Goal: Task Accomplishment & Management: Complete application form

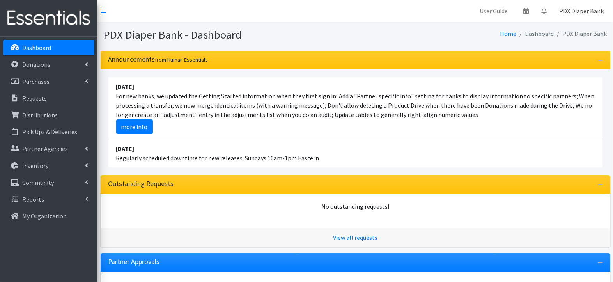
click at [590, 11] on link "PDX Diaper Bank" at bounding box center [581, 11] width 57 height 16
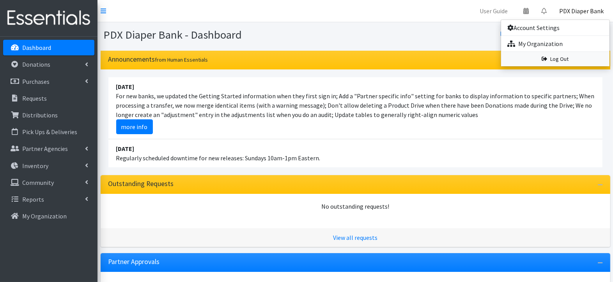
click at [579, 59] on link "Log Out" at bounding box center [555, 59] width 108 height 14
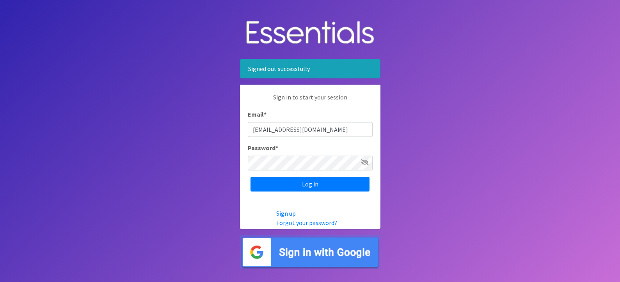
click at [315, 133] on input "info@pdxdiaperbank.org" at bounding box center [310, 129] width 125 height 15
type input "myranda@pdxdiaperbank.org"
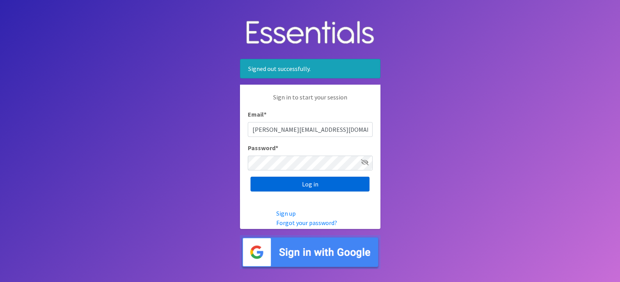
click at [322, 184] on input "Log in" at bounding box center [309, 184] width 119 height 15
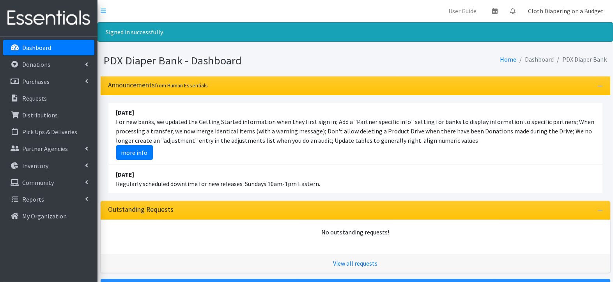
click at [575, 12] on link "Cloth Diapering on a Budget" at bounding box center [566, 11] width 88 height 16
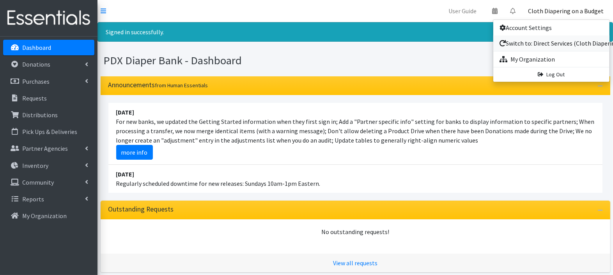
click at [553, 45] on link "Switch to: Direct Services (Cloth Diapering Workshops)" at bounding box center [551, 43] width 116 height 16
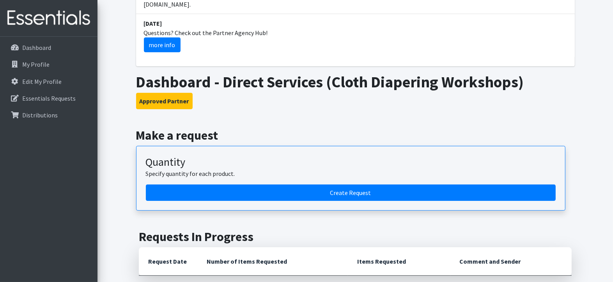
scroll to position [162, 0]
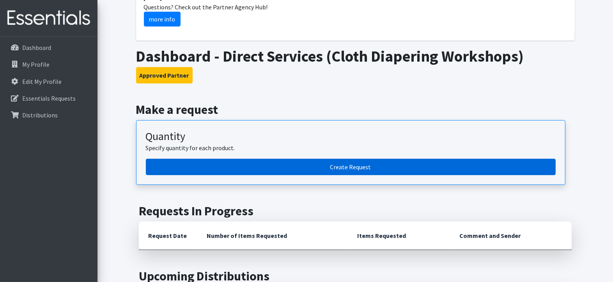
click at [507, 159] on link "Create Request" at bounding box center [351, 167] width 410 height 16
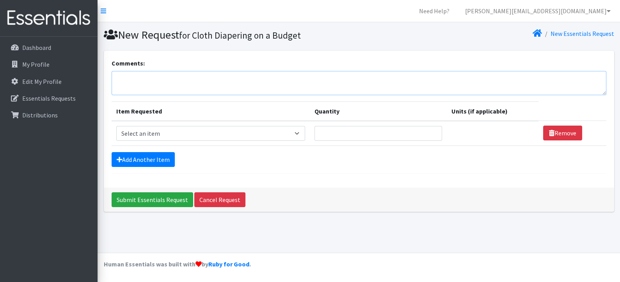
click at [303, 81] on textarea "Comments:" at bounding box center [359, 83] width 494 height 24
type textarea "[PERSON_NAME] and [PERSON_NAME] - 2 babies due fall 2025"
click at [278, 135] on select "Select an item Adult Briefs (Large, approx. 38"-56") Adult Briefs (Medium, appr…" at bounding box center [210, 133] width 189 height 15
click at [289, 132] on select "Select an item Adult Briefs (Large, approx. 38"-56") Adult Briefs (Medium, appr…" at bounding box center [210, 133] width 189 height 15
select select "1173"
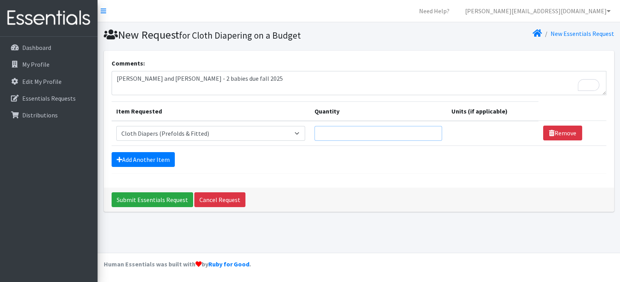
click at [364, 131] on input "Quantity" at bounding box center [378, 133] width 128 height 15
type input "74"
click at [147, 158] on link "Add Another Item" at bounding box center [143, 159] width 63 height 15
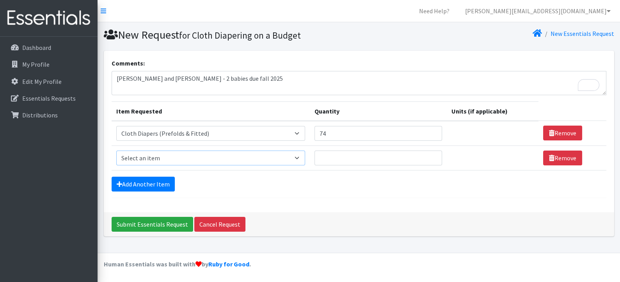
click at [149, 157] on select "Select an item Adult Briefs (Large, approx. 38"-56") Adult Briefs (Medium, appr…" at bounding box center [210, 158] width 189 height 15
select select "1174"
click at [340, 158] on input "Quantity" at bounding box center [378, 158] width 128 height 15
type input "20"
click at [157, 181] on link "Add Another Item" at bounding box center [143, 184] width 63 height 15
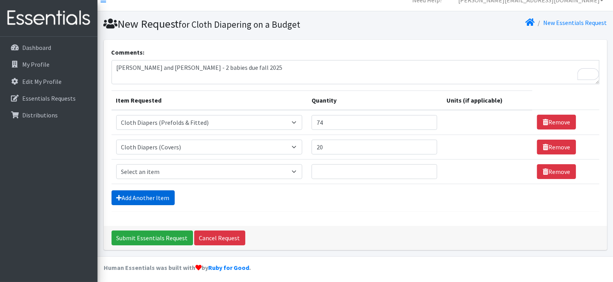
scroll to position [12, 0]
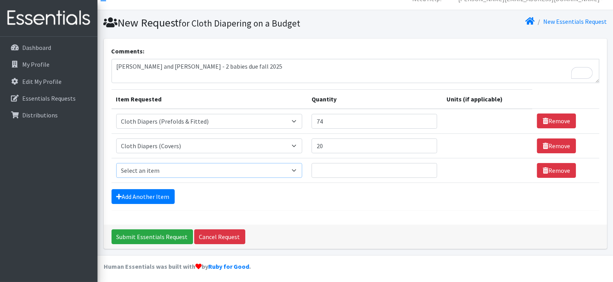
click at [162, 169] on select "Select an item Adult Briefs (Large, approx. 38"-56") Adult Briefs (Medium, appr…" at bounding box center [209, 170] width 186 height 15
select select "1627"
click at [400, 170] on input "Quantity" at bounding box center [375, 170] width 126 height 15
type input "6"
click at [155, 190] on link "Add Another Item" at bounding box center [143, 196] width 63 height 15
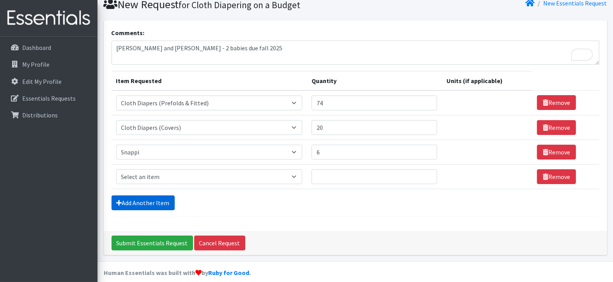
scroll to position [36, 0]
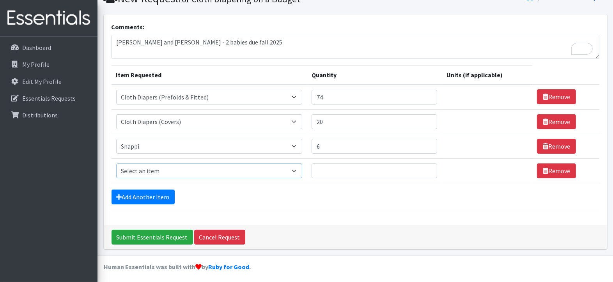
click at [160, 171] on select "Select an item Adult Briefs (Large, approx. 38"-56") Adult Briefs (Medium, appr…" at bounding box center [209, 170] width 186 height 15
select select "3880"
click at [376, 169] on input "Quantity" at bounding box center [375, 170] width 126 height 15
type input "2"
click at [160, 196] on link "Add Another Item" at bounding box center [143, 197] width 63 height 15
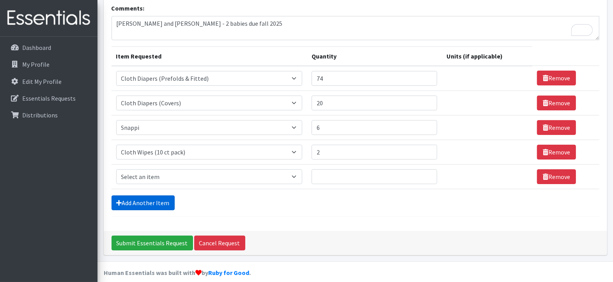
scroll to position [61, 0]
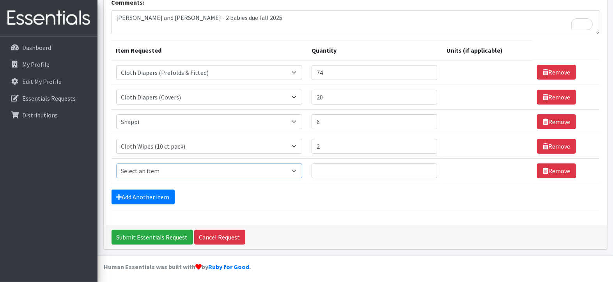
click at [159, 170] on select "Select an item Adult Briefs (Large, approx. 38"-56") Adult Briefs (Medium, appr…" at bounding box center [209, 170] width 186 height 15
select select "1163"
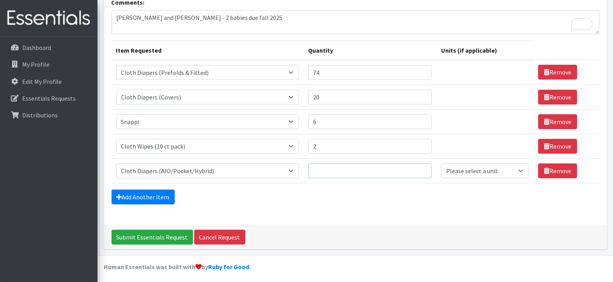
click at [358, 174] on input "Quantity" at bounding box center [370, 170] width 124 height 15
type input "10"
click at [491, 172] on select "Please select a unit units packs" at bounding box center [485, 170] width 88 height 15
select select
click at [146, 193] on link "Add Another Item" at bounding box center [143, 197] width 63 height 15
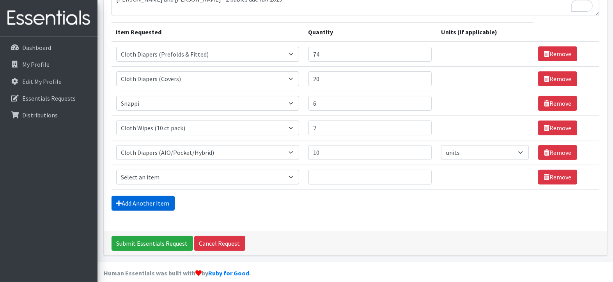
scroll to position [85, 0]
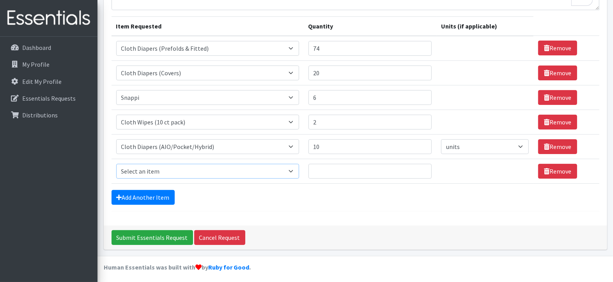
click at [181, 170] on select "Select an item Adult Briefs (Large, approx. 38"-56") Adult Briefs (Medium, appr…" at bounding box center [207, 171] width 183 height 15
select select "1184"
click at [341, 171] on input "Quantity" at bounding box center [370, 171] width 124 height 15
type input "2"
click at [144, 232] on input "Submit Essentials Request" at bounding box center [152, 237] width 81 height 15
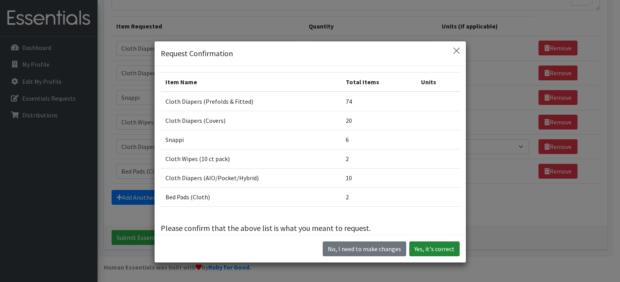
click at [438, 245] on button "Yes, it's correct" at bounding box center [434, 248] width 50 height 15
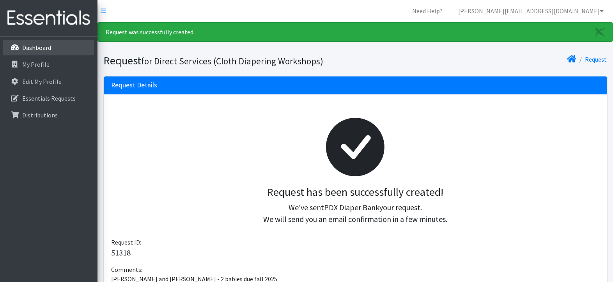
click at [39, 49] on p "Dashboard" at bounding box center [36, 48] width 29 height 8
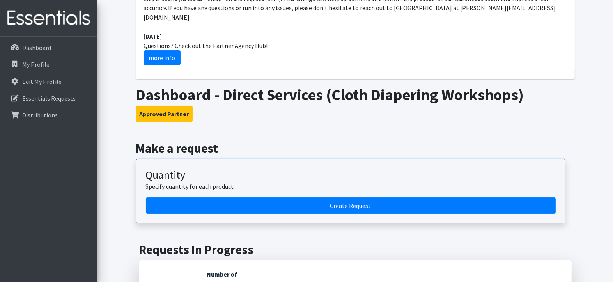
scroll to position [138, 0]
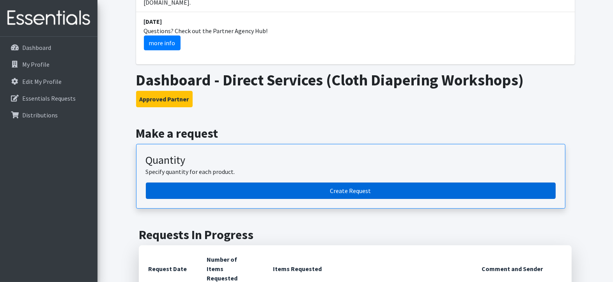
click at [237, 182] on link "Create Request" at bounding box center [351, 190] width 410 height 16
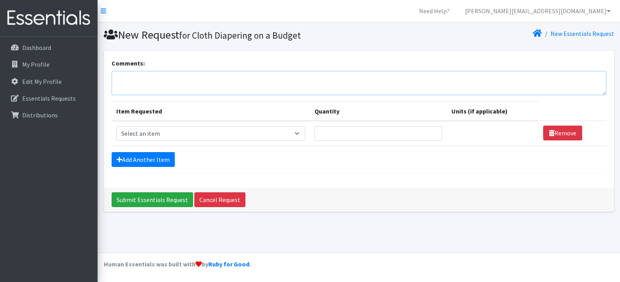
click at [203, 77] on textarea "Comments:" at bounding box center [359, 83] width 494 height 24
type textarea "Brianne - baby due fall 2025"
click at [187, 129] on select "Select an item Adult Briefs (Large, approx. 38"-56") Adult Briefs (Medium, appr…" at bounding box center [210, 133] width 189 height 15
select select "1173"
click at [356, 128] on input "Quantity" at bounding box center [378, 133] width 128 height 15
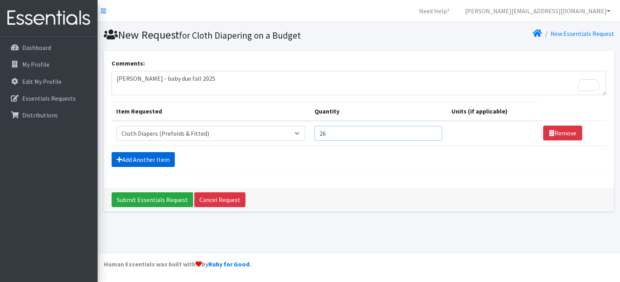
type input "26"
click at [162, 158] on link "Add Another Item" at bounding box center [143, 159] width 63 height 15
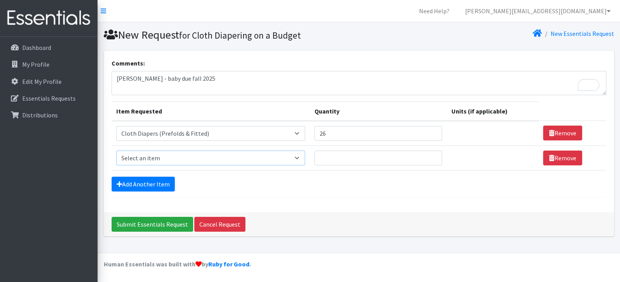
click at [164, 155] on select "Select an item Adult Briefs (Large, approx. 38"-56") Adult Briefs (Medium, appr…" at bounding box center [210, 158] width 189 height 15
select select "1627"
click at [332, 158] on input "Quantity" at bounding box center [378, 158] width 128 height 15
type input "2"
click at [140, 181] on link "Add Another Item" at bounding box center [143, 184] width 63 height 15
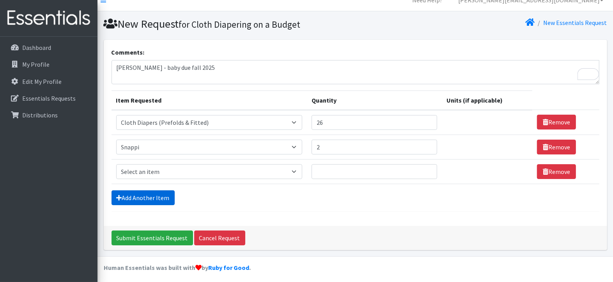
scroll to position [12, 0]
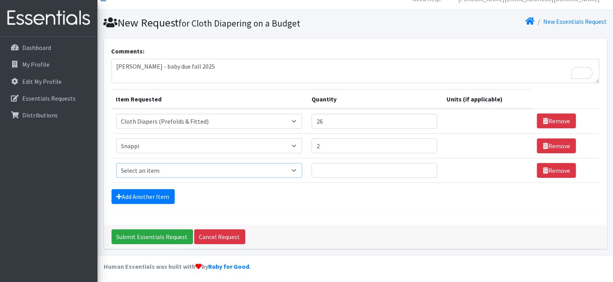
click at [146, 172] on select "Select an item Adult Briefs (Large, approx. 38"-56") Adult Briefs (Medium, appr…" at bounding box center [209, 170] width 186 height 15
select select "1163"
click at [346, 172] on input "Quantity" at bounding box center [370, 170] width 124 height 15
click at [367, 169] on input "10" at bounding box center [370, 170] width 124 height 15
type input "14"
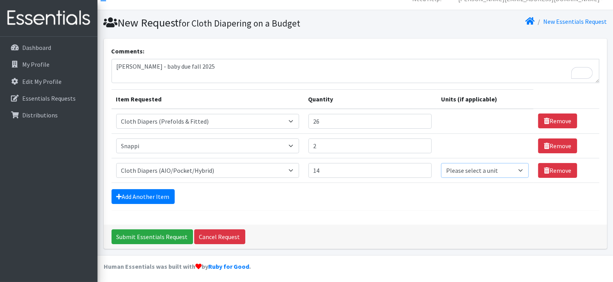
click at [450, 172] on select "Please select a unit units packs" at bounding box center [485, 170] width 88 height 15
select select
click at [140, 192] on link "Add Another Item" at bounding box center [143, 196] width 63 height 15
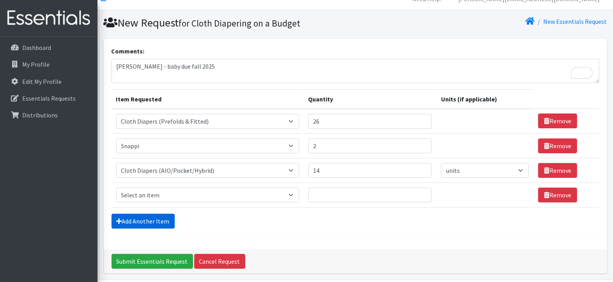
scroll to position [36, 0]
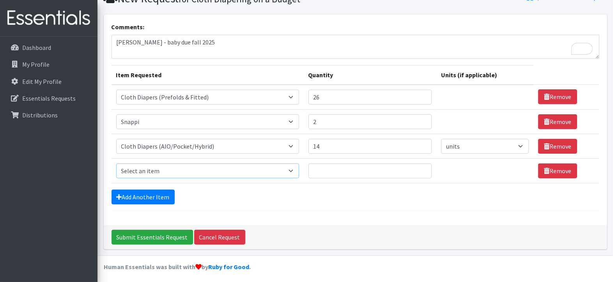
click at [161, 168] on select "Select an item Adult Briefs (Large, approx. 38"-56") Adult Briefs (Medium, appr…" at bounding box center [207, 170] width 183 height 15
select select "1174"
click at [354, 171] on input "Quantity" at bounding box center [370, 170] width 124 height 15
type input "8"
click at [148, 195] on link "Add Another Item" at bounding box center [143, 197] width 63 height 15
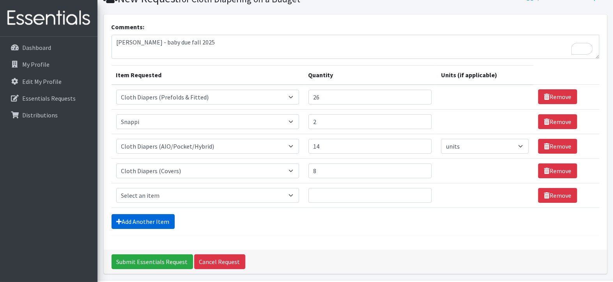
scroll to position [61, 0]
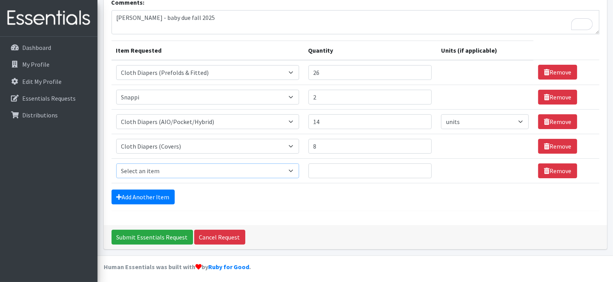
click at [158, 170] on select "Select an item Adult Briefs (Large, approx. 38"-56") Adult Briefs (Medium, appr…" at bounding box center [207, 170] width 183 height 15
select select "1628"
click at [329, 168] on input "Quantity" at bounding box center [370, 170] width 124 height 15
type input "2"
click at [146, 194] on link "Add Another Item" at bounding box center [143, 197] width 63 height 15
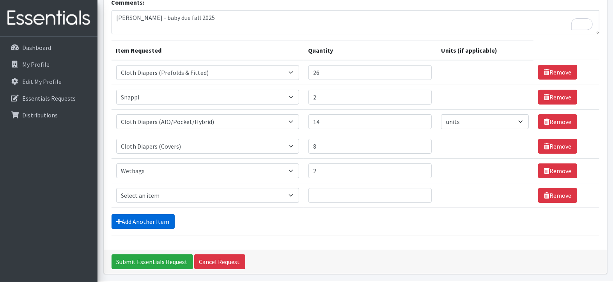
scroll to position [85, 0]
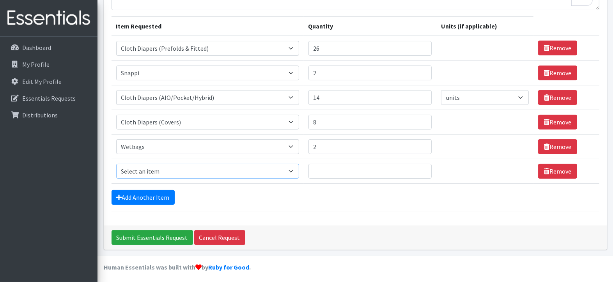
click at [178, 169] on select "Select an item Adult Briefs (Large, approx. 38"-56") Adult Briefs (Medium, appr…" at bounding box center [207, 171] width 183 height 15
select select "3880"
click at [376, 173] on input "Quantity" at bounding box center [370, 171] width 124 height 15
type input "1"
click at [161, 196] on link "Add Another Item" at bounding box center [143, 197] width 63 height 15
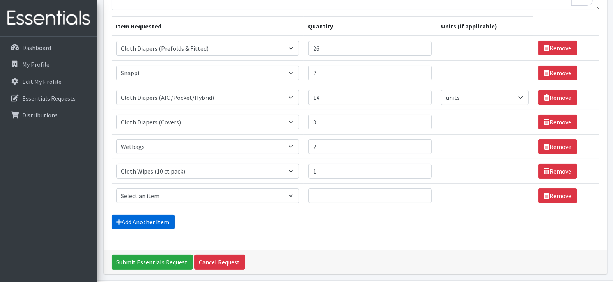
scroll to position [110, 0]
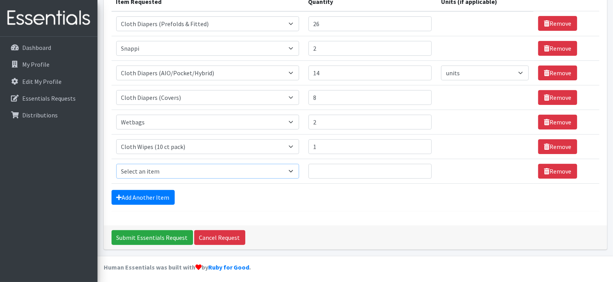
click at [168, 171] on select "Select an item Adult Briefs (Large, approx. 38"-56") Adult Briefs (Medium, appr…" at bounding box center [207, 171] width 183 height 15
select select "1184"
click at [359, 169] on input "Quantity" at bounding box center [370, 171] width 124 height 15
type input "2"
click at [160, 193] on link "Add Another Item" at bounding box center [143, 197] width 63 height 15
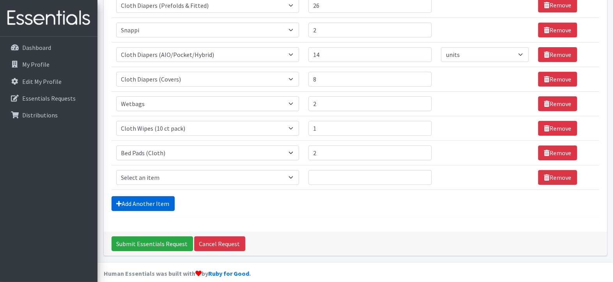
scroll to position [134, 0]
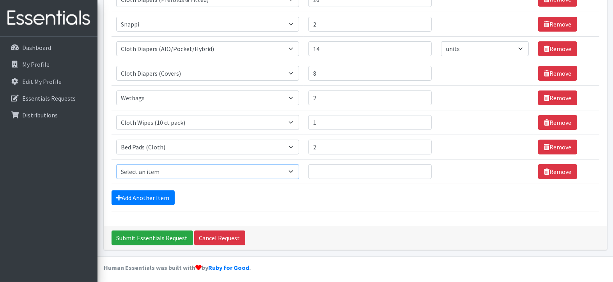
click at [171, 168] on select "Select an item Adult Briefs (Large, approx. 38"-56") Adult Briefs (Medium, appr…" at bounding box center [207, 171] width 183 height 15
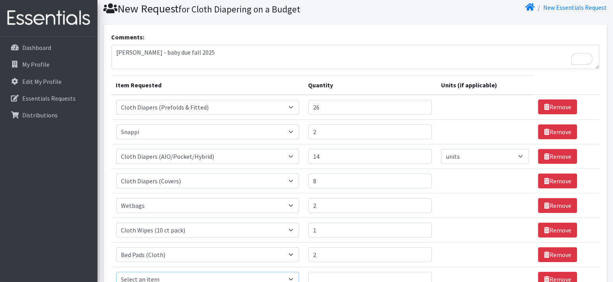
scroll to position [20, 0]
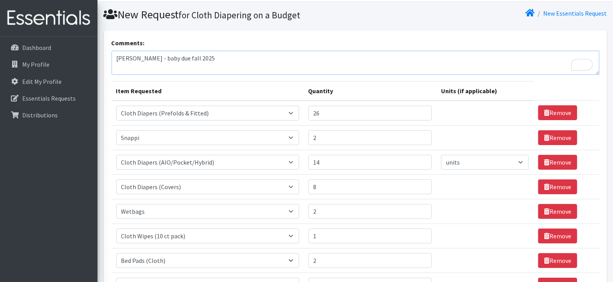
click at [350, 58] on textarea "Brianne - baby due fall 2025" at bounding box center [356, 63] width 488 height 24
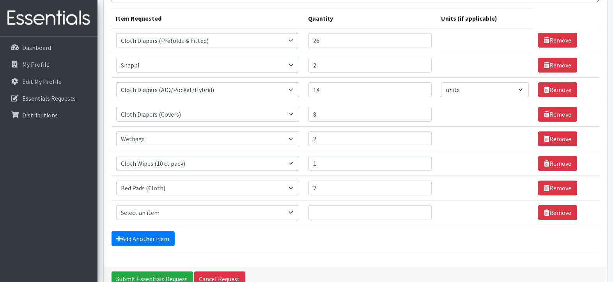
scroll to position [134, 0]
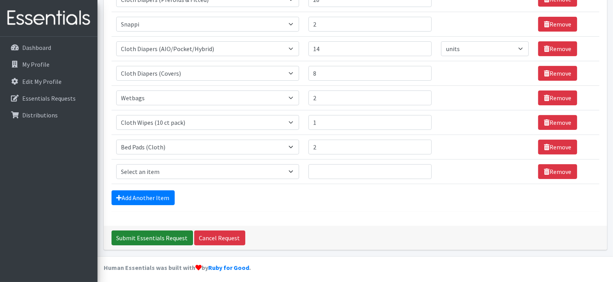
type textarea "[PERSON_NAME] - baby due fall 2025 1 inkind box"
click at [137, 237] on input "Submit Essentials Request" at bounding box center [152, 237] width 81 height 15
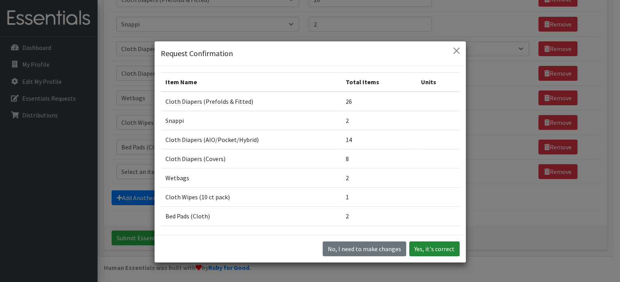
click at [421, 246] on button "Yes, it's correct" at bounding box center [434, 248] width 50 height 15
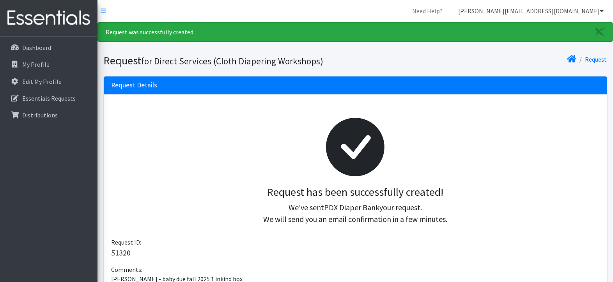
click at [583, 9] on link "[PERSON_NAME][EMAIL_ADDRESS][DOMAIN_NAME]" at bounding box center [531, 11] width 158 height 16
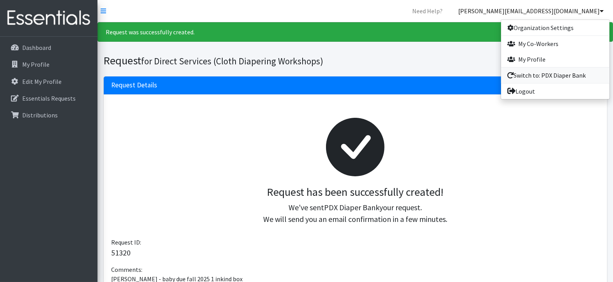
click at [527, 74] on link "Switch to: PDX Diaper Bank" at bounding box center [555, 75] width 108 height 16
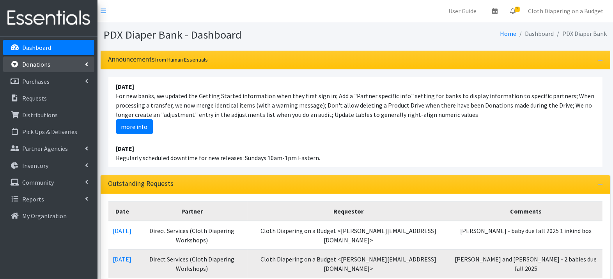
click at [30, 64] on p "Donations" at bounding box center [36, 64] width 28 height 8
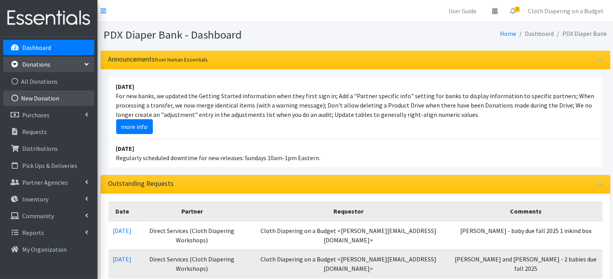
click at [37, 96] on link "New Donation" at bounding box center [48, 98] width 91 height 16
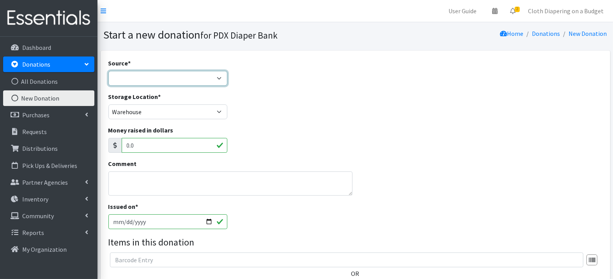
click at [135, 75] on select "Product Drive Manufacturer Donation Site Misc. Donation" at bounding box center [167, 78] width 119 height 15
select select "Misc. Donation"
click at [348, 120] on div "Storage Location * PDX Diaper Bank Office Warehouse" at bounding box center [355, 109] width 500 height 34
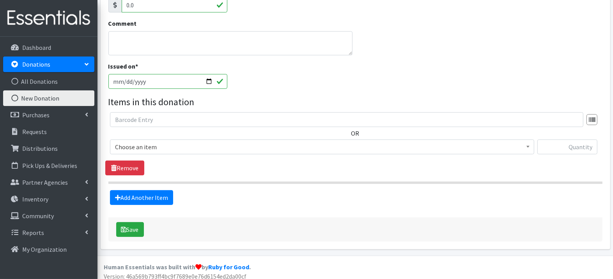
scroll to position [144, 0]
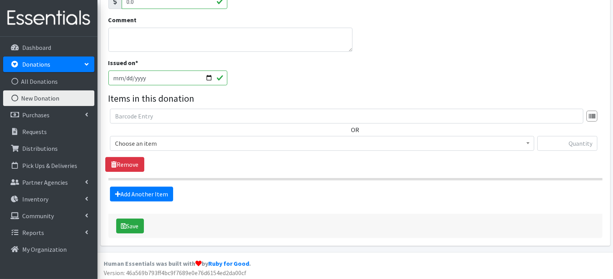
click at [345, 145] on span "Choose an item" at bounding box center [322, 143] width 414 height 11
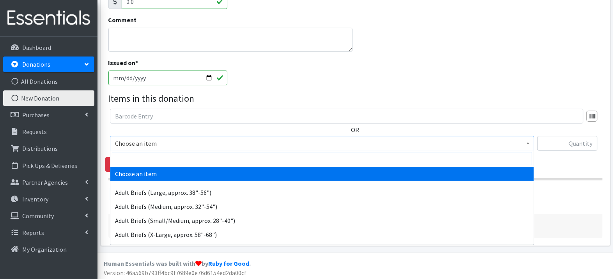
click at [322, 158] on input "search" at bounding box center [322, 158] width 420 height 13
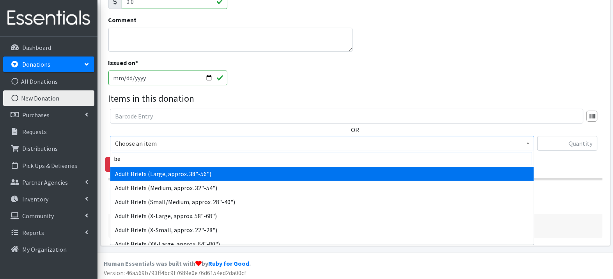
type input "bed"
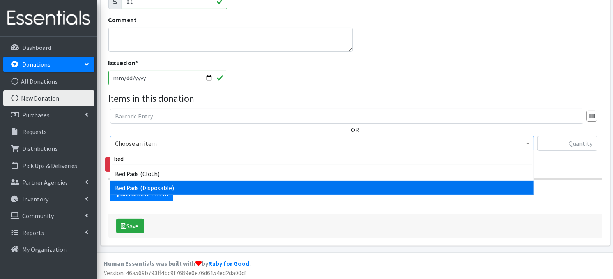
select select "1159"
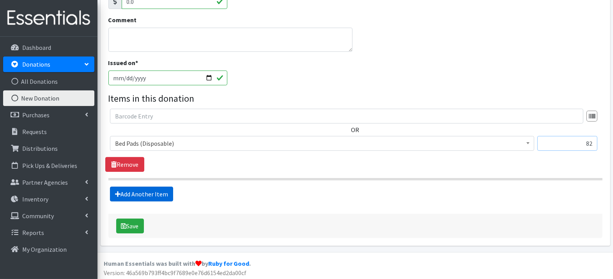
type input "82"
click at [149, 188] on link "Add Another Item" at bounding box center [141, 194] width 63 height 15
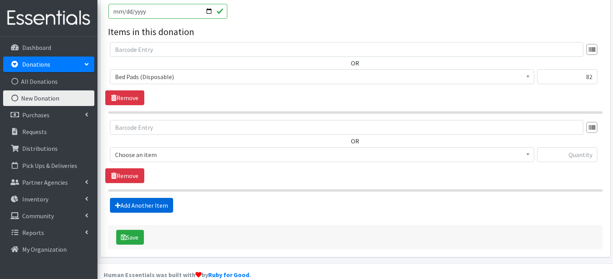
scroll to position [221, 0]
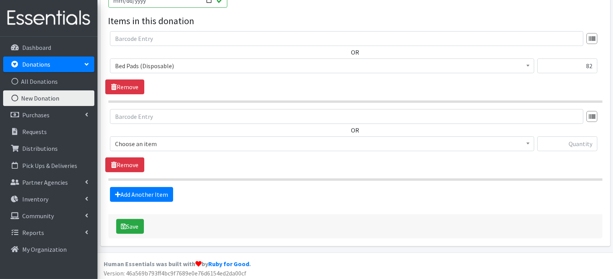
click at [163, 140] on span "Choose an item" at bounding box center [322, 143] width 414 height 11
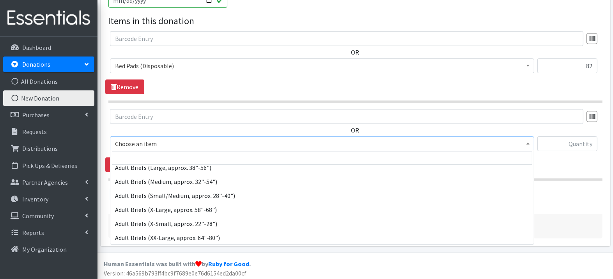
scroll to position [39, 0]
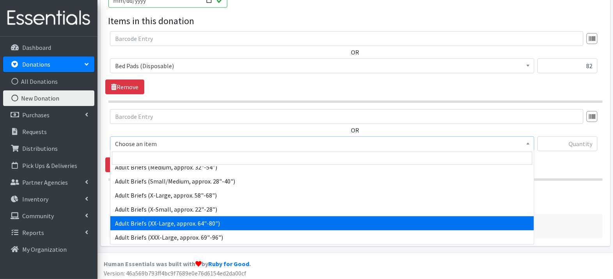
select select "1178"
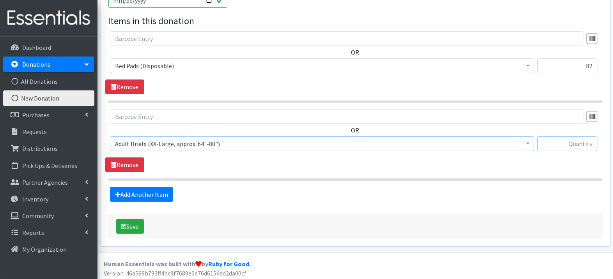
click at [581, 142] on input "text" at bounding box center [567, 143] width 60 height 15
type input "402"
click at [159, 191] on link "Add Another Item" at bounding box center [141, 194] width 63 height 15
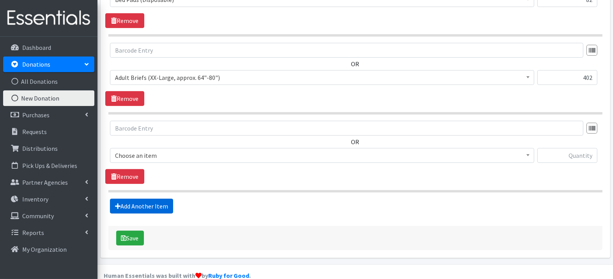
scroll to position [299, 0]
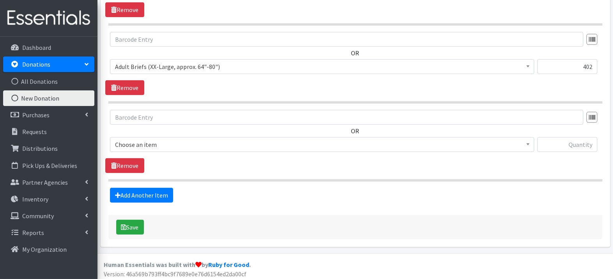
click at [187, 140] on span "Choose an item" at bounding box center [322, 144] width 414 height 11
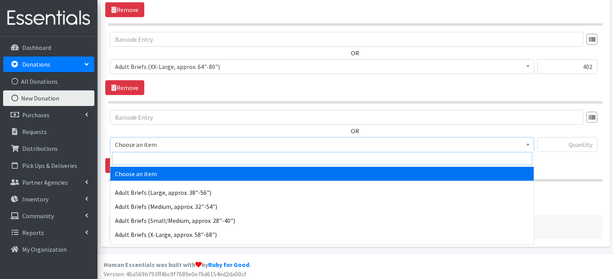
click at [183, 158] on input "search" at bounding box center [322, 158] width 420 height 13
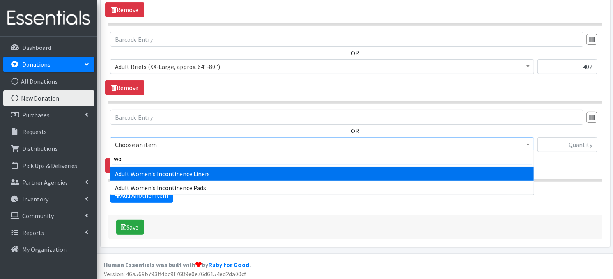
type input "wom"
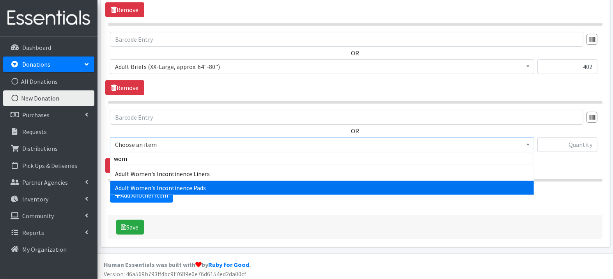
select select "1180"
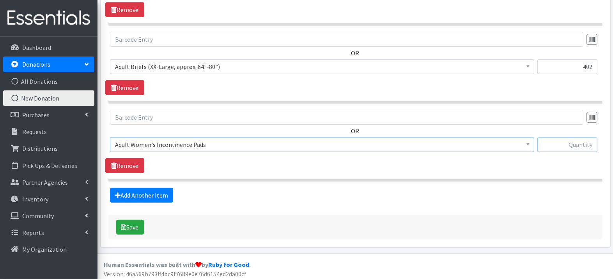
click at [562, 141] on input "text" at bounding box center [567, 144] width 60 height 15
type input "130"
click at [156, 192] on link "Add Another Item" at bounding box center [141, 195] width 63 height 15
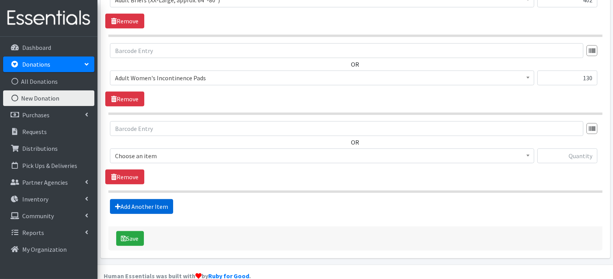
scroll to position [376, 0]
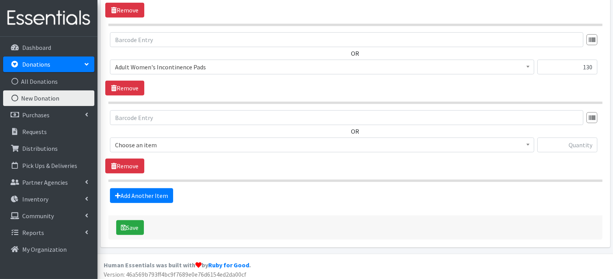
click at [186, 138] on span "Choose an item" at bounding box center [322, 145] width 424 height 15
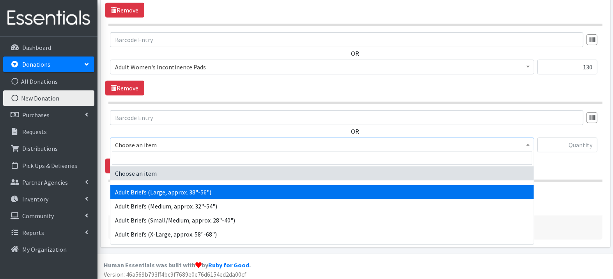
select select "1181"
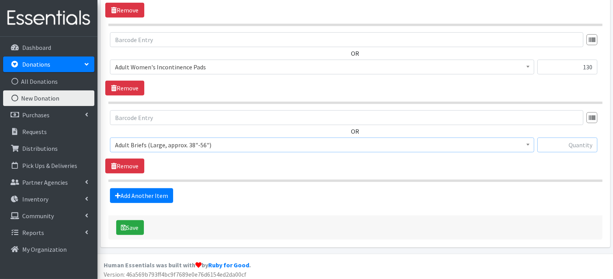
click at [554, 143] on input "text" at bounding box center [567, 145] width 60 height 15
type input "36"
click at [128, 196] on link "Add Another Item" at bounding box center [141, 195] width 63 height 15
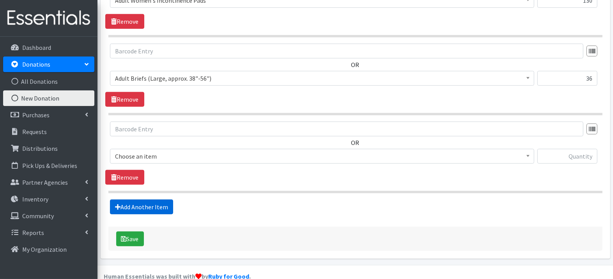
scroll to position [454, 0]
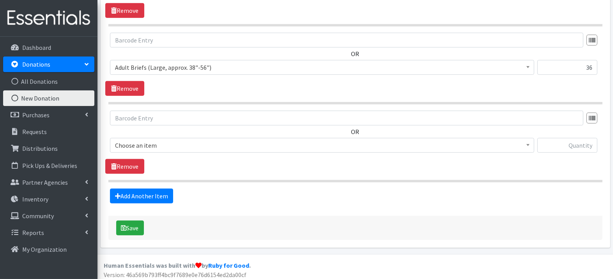
click at [170, 143] on span "Choose an item" at bounding box center [322, 145] width 414 height 11
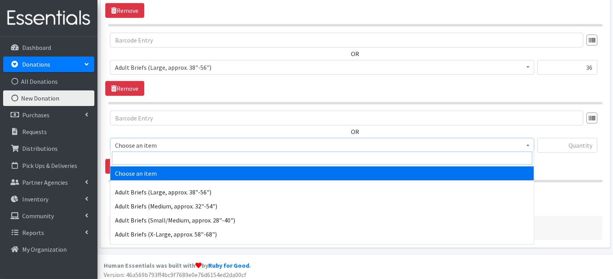
click at [165, 161] on input "search" at bounding box center [322, 158] width 420 height 13
type input "5"
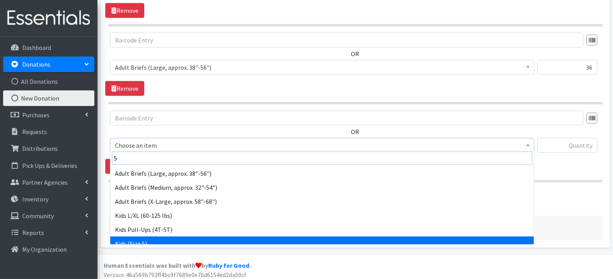
scroll to position [6, 0]
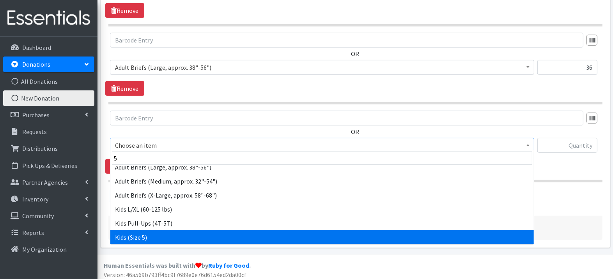
select select "1162"
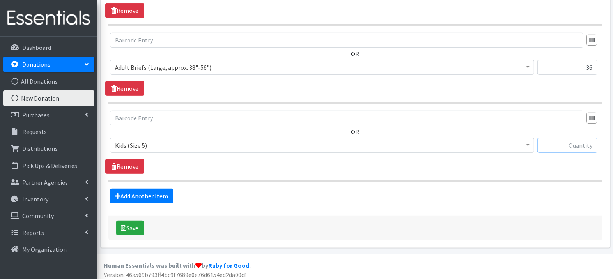
click at [552, 146] on input "text" at bounding box center [567, 145] width 60 height 15
type input "168"
click at [149, 195] on link "Add Another Item" at bounding box center [141, 196] width 63 height 15
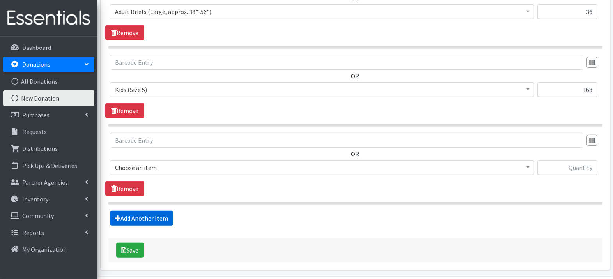
scroll to position [531, 0]
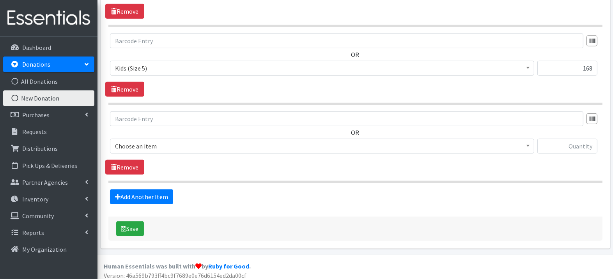
click at [189, 142] on span "Choose an item" at bounding box center [322, 146] width 414 height 11
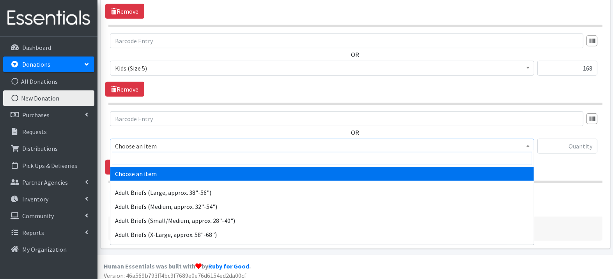
click at [182, 157] on input "search" at bounding box center [322, 158] width 420 height 13
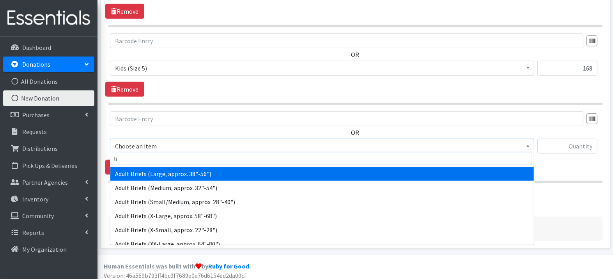
type input "lin"
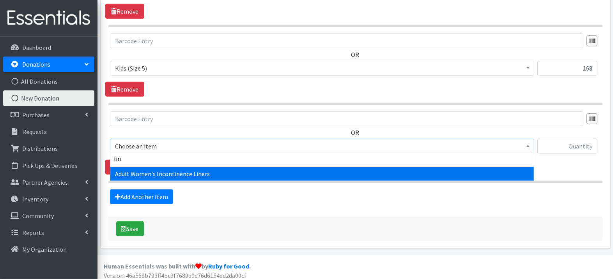
select select "5914"
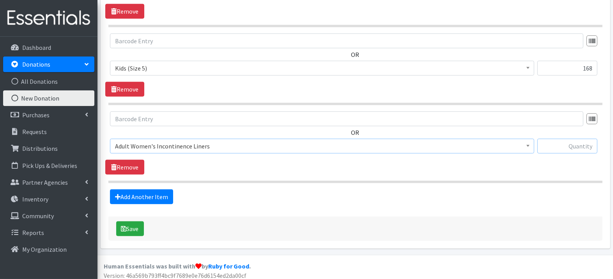
click at [565, 141] on input "text" at bounding box center [567, 146] width 60 height 15
type input "35"
click at [156, 198] on link "Add Another Item" at bounding box center [141, 197] width 63 height 15
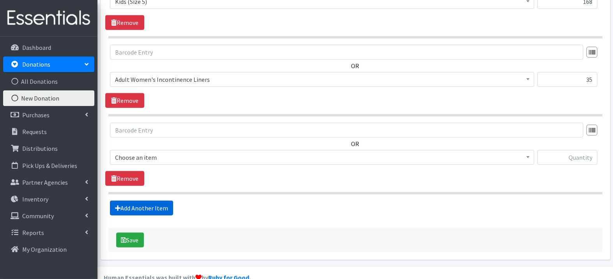
scroll to position [609, 0]
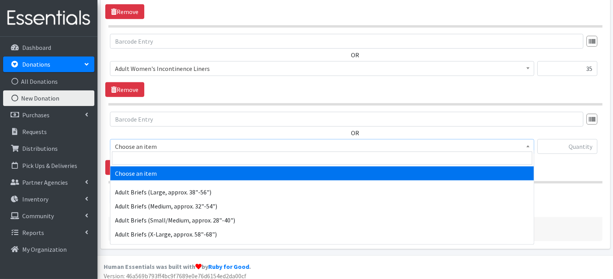
click at [209, 141] on span "Choose an item" at bounding box center [322, 146] width 414 height 11
click at [201, 158] on input "search" at bounding box center [322, 158] width 420 height 13
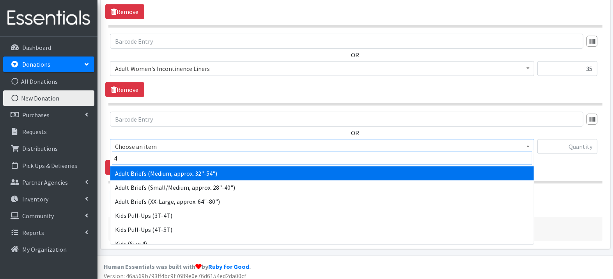
type input "4t"
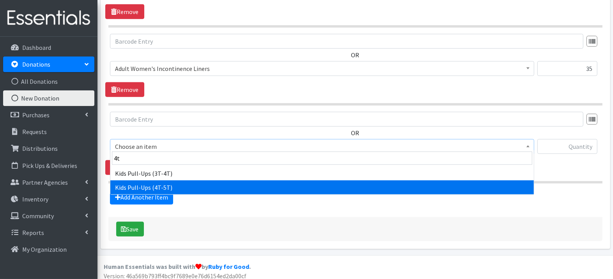
select select "1185"
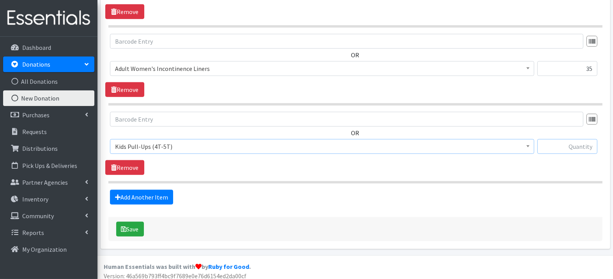
click at [563, 142] on input "text" at bounding box center [567, 146] width 60 height 15
type input "15"
click at [149, 190] on link "Add Another Item" at bounding box center [141, 197] width 63 height 15
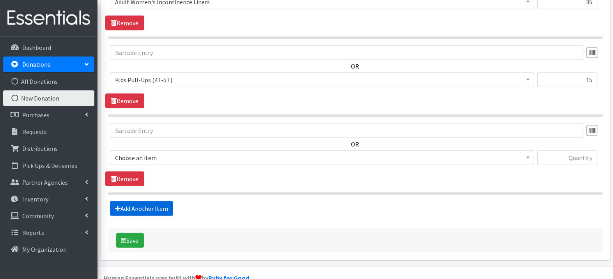
scroll to position [686, 0]
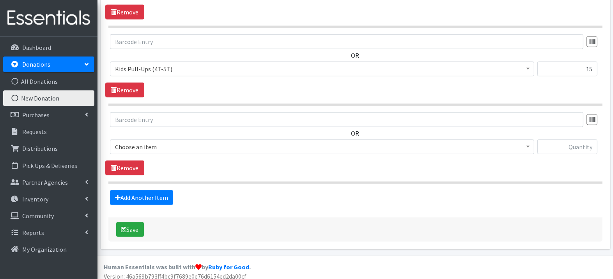
click at [167, 145] on span "Choose an item" at bounding box center [322, 147] width 414 height 11
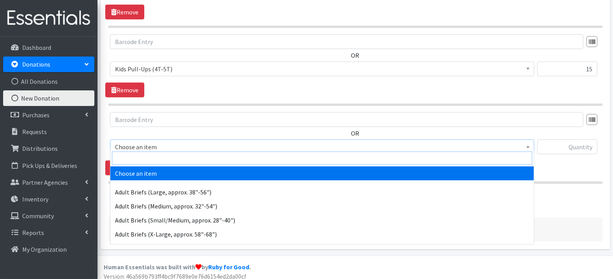
click at [163, 159] on input "search" at bounding box center [322, 158] width 420 height 13
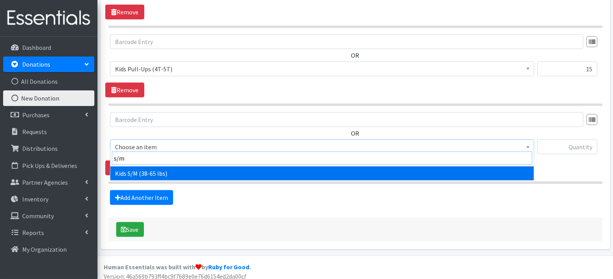
type input "s/m"
select select "1166"
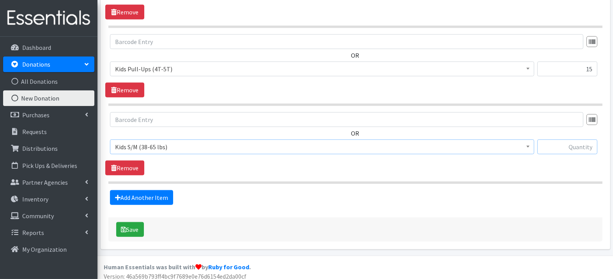
click at [554, 140] on input "text" at bounding box center [567, 147] width 60 height 15
type input "17"
click at [128, 222] on button "Save" at bounding box center [130, 229] width 28 height 15
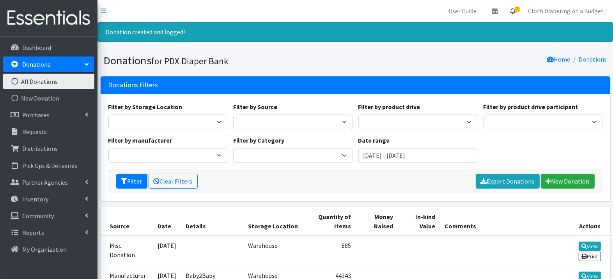
click at [518, 9] on span "2" at bounding box center [517, 9] width 5 height 5
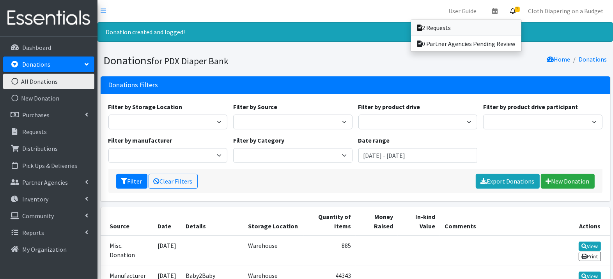
click at [498, 26] on link "2 Requests" at bounding box center [466, 28] width 110 height 16
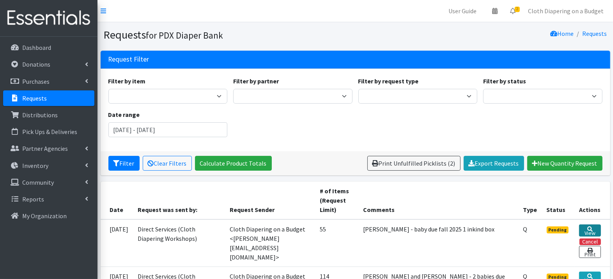
click at [588, 230] on link "View" at bounding box center [589, 231] width 21 height 12
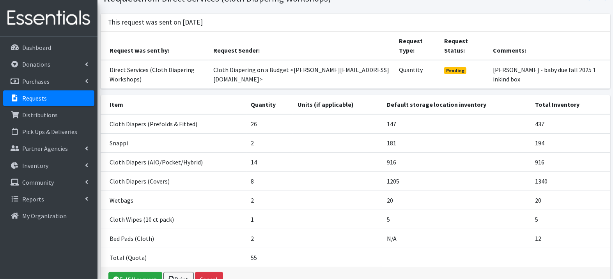
scroll to position [52, 0]
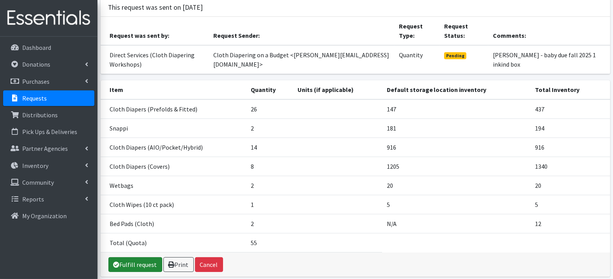
click at [142, 269] on link "Fulfill request" at bounding box center [135, 264] width 54 height 15
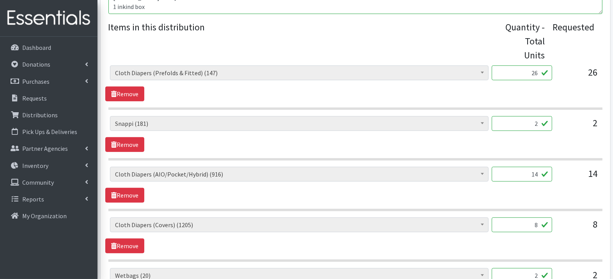
scroll to position [313, 0]
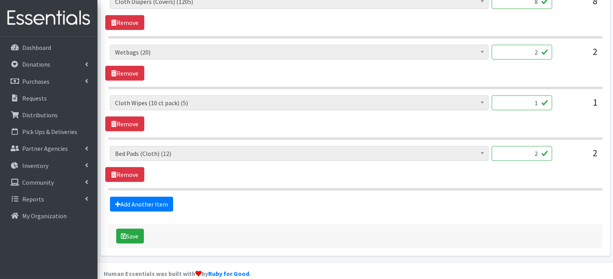
scroll to position [517, 0]
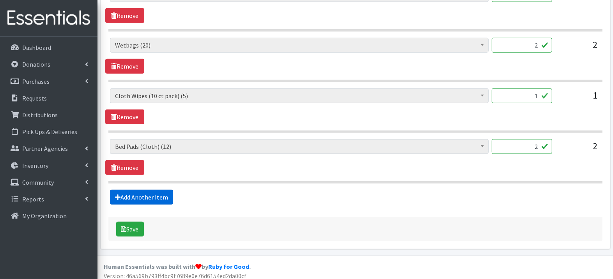
click at [140, 191] on link "Add Another Item" at bounding box center [141, 197] width 63 height 15
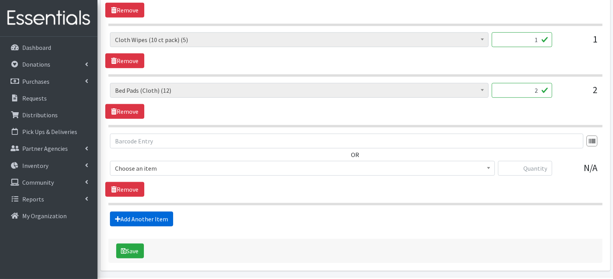
scroll to position [595, 0]
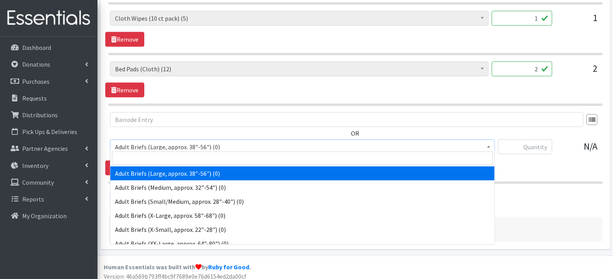
click at [162, 144] on span "Adult Briefs (Large, approx. 38"-56") (0)" at bounding box center [302, 147] width 375 height 11
click at [151, 161] on input "search" at bounding box center [302, 158] width 381 height 13
type input "ink"
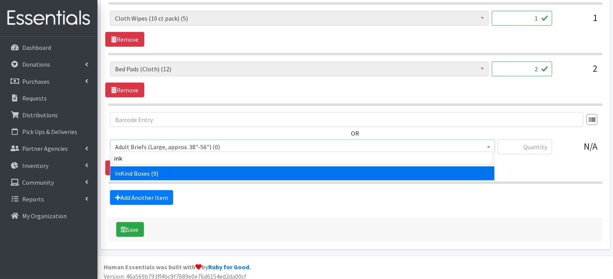
select select "4891"
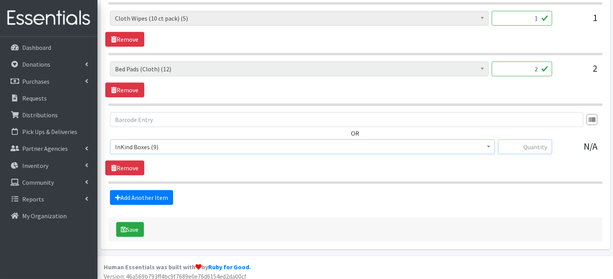
click at [512, 142] on input "text" at bounding box center [525, 147] width 54 height 15
type input "1"
click at [131, 229] on button "Save" at bounding box center [130, 229] width 28 height 15
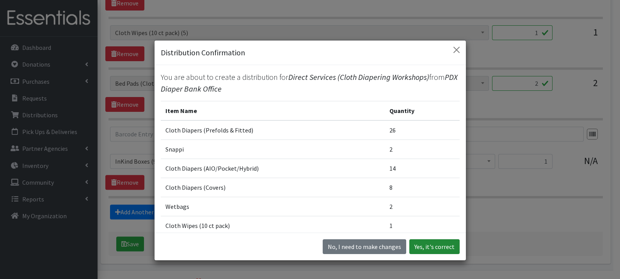
click at [440, 248] on button "Yes, it's correct" at bounding box center [434, 246] width 50 height 15
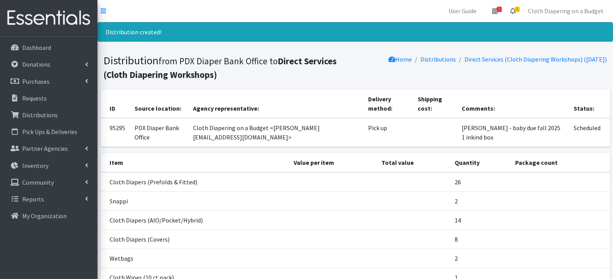
click at [515, 11] on icon at bounding box center [512, 11] width 5 height 6
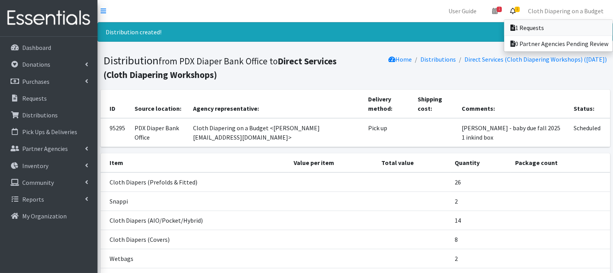
click at [515, 27] on icon at bounding box center [512, 28] width 5 height 6
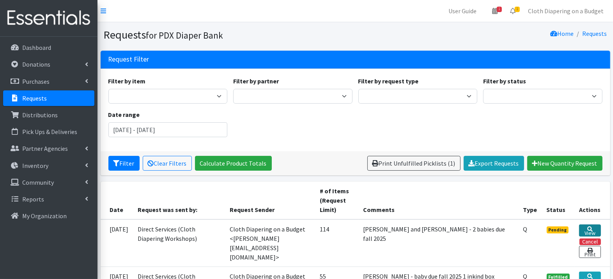
click at [586, 227] on link "View" at bounding box center [589, 231] width 21 height 12
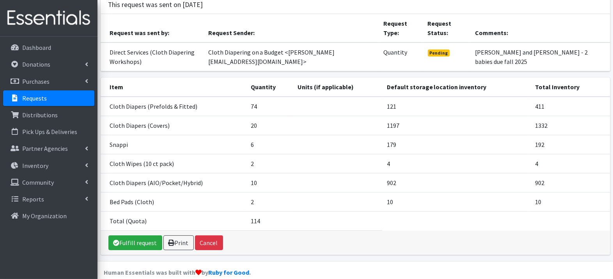
scroll to position [69, 0]
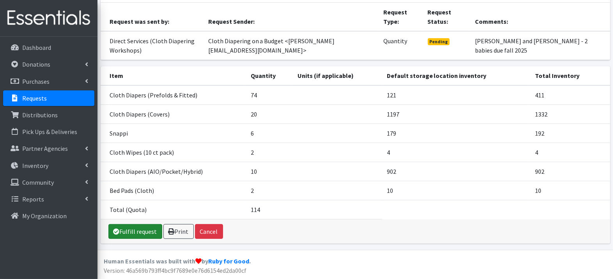
click at [143, 235] on link "Fulfill request" at bounding box center [135, 231] width 54 height 15
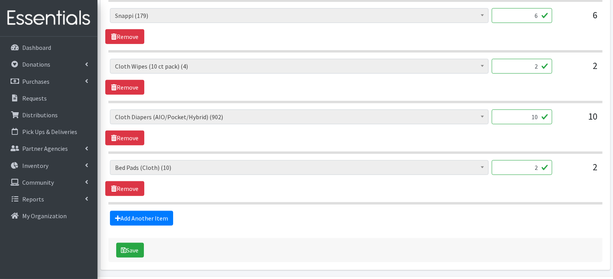
scroll to position [472, 0]
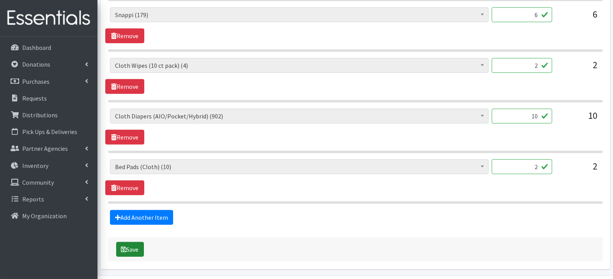
click at [131, 244] on button "Save" at bounding box center [130, 249] width 28 height 15
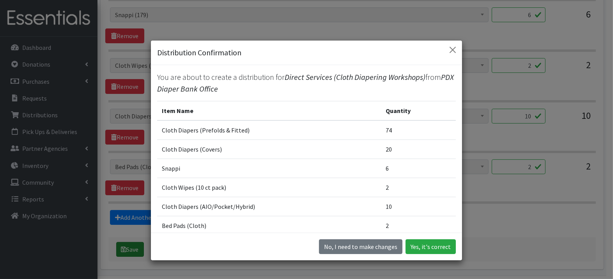
scroll to position [458, 0]
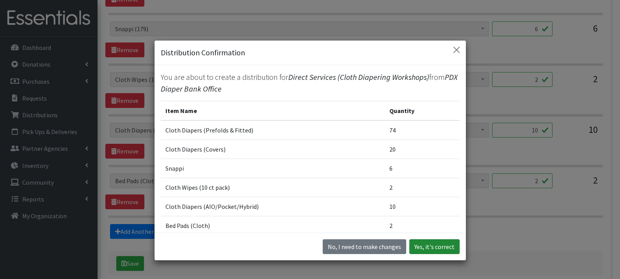
click at [440, 248] on button "Yes, it's correct" at bounding box center [434, 246] width 50 height 15
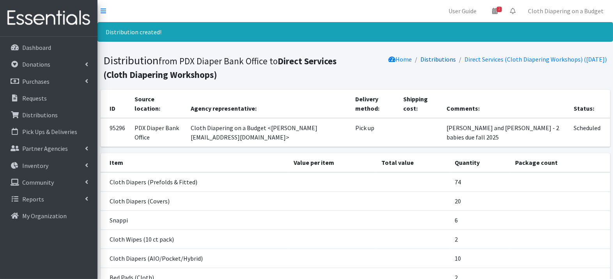
click at [443, 60] on link "Distributions" at bounding box center [438, 59] width 35 height 8
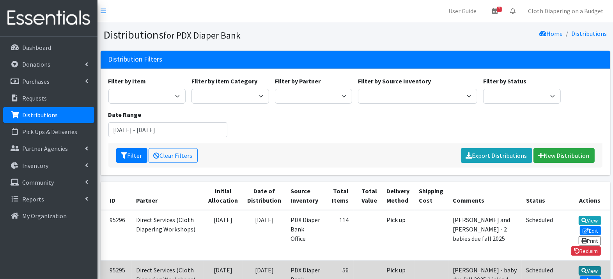
click at [579, 267] on link "View" at bounding box center [590, 270] width 22 height 9
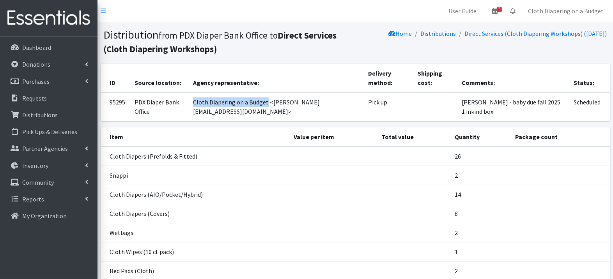
drag, startPoint x: 277, startPoint y: 101, endPoint x: 201, endPoint y: 102, distance: 76.4
click at [201, 102] on td "Cloth Diapering on a Budget <myranda@pdxdiaperbank.org>" at bounding box center [275, 106] width 175 height 29
copy td "Cloth Diapering on a Budget"
click at [0, 0] on div "User Guide 2 2 Pick-ups remaining this week View Calendar 0 Requests 0 Partner …" at bounding box center [306, 189] width 613 height 379
click at [42, 64] on p "Donations" at bounding box center [36, 64] width 28 height 8
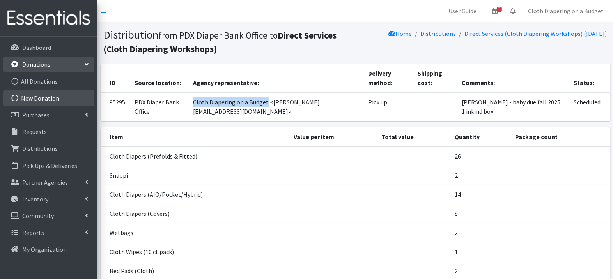
click at [43, 98] on link "New Donation" at bounding box center [48, 98] width 91 height 16
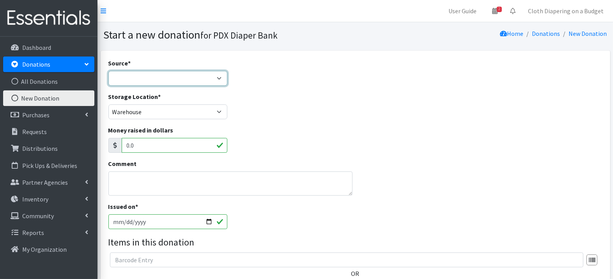
click at [139, 76] on select "Product Drive Manufacturer Donation Site Misc. Donation" at bounding box center [167, 78] width 119 height 15
select select "Misc. Donation"
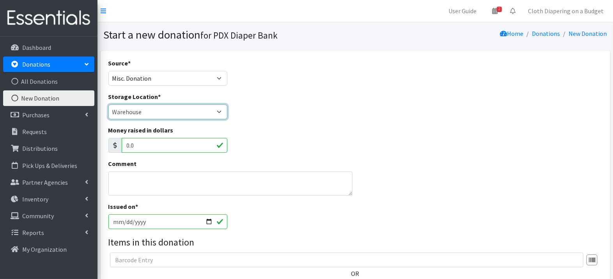
click at [140, 108] on select "PDX Diaper Bank Office Warehouse" at bounding box center [167, 112] width 119 height 15
select select "27"
click at [350, 100] on div "Storage Location * PDX Diaper Bank Office Warehouse" at bounding box center [355, 109] width 500 height 34
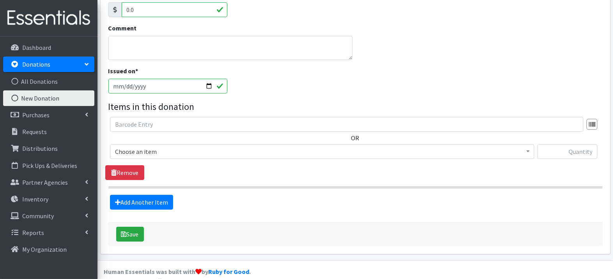
scroll to position [136, 0]
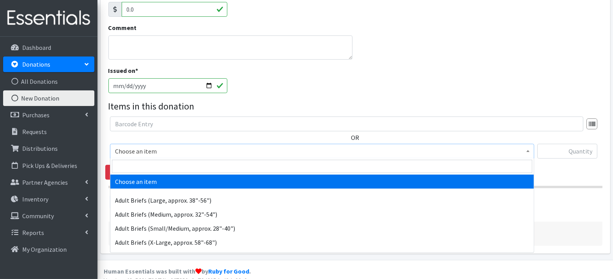
click at [314, 153] on span "Choose an item" at bounding box center [322, 151] width 414 height 11
click at [300, 165] on input "search" at bounding box center [322, 166] width 420 height 13
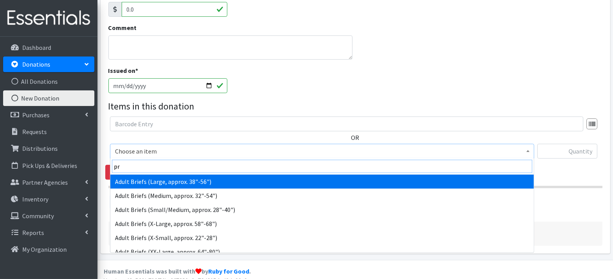
type input "pre"
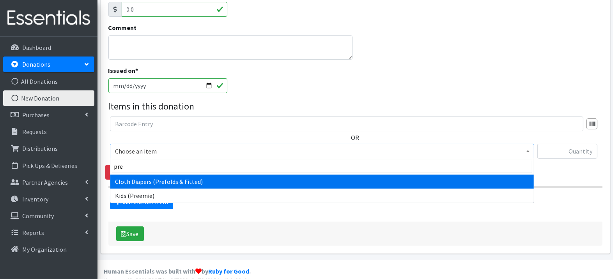
select select "1173"
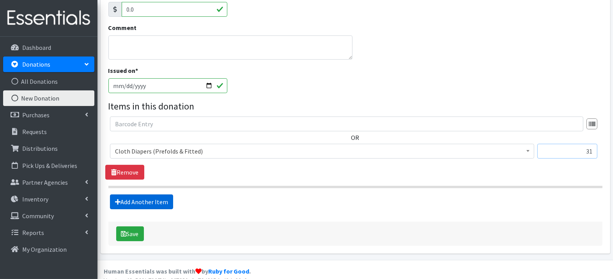
type input "31"
click at [131, 204] on link "Add Another Item" at bounding box center [141, 202] width 63 height 15
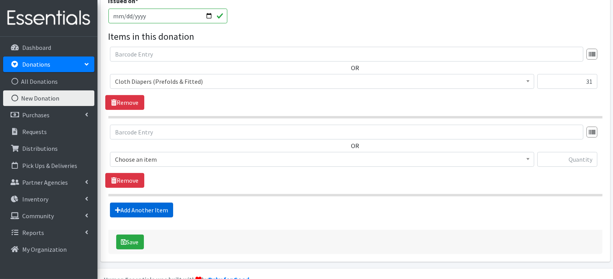
scroll to position [221, 0]
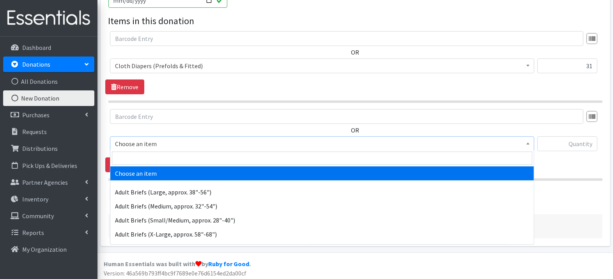
click at [167, 141] on span "Choose an item" at bounding box center [322, 143] width 414 height 11
click at [165, 158] on input "search" at bounding box center [322, 158] width 420 height 13
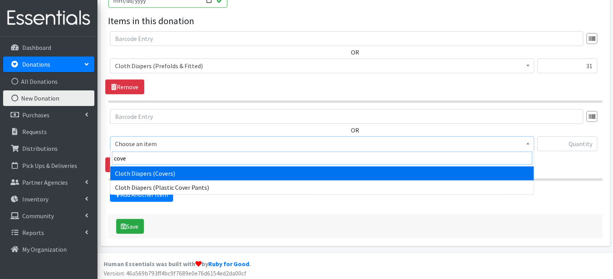
type input "cover"
select select "1174"
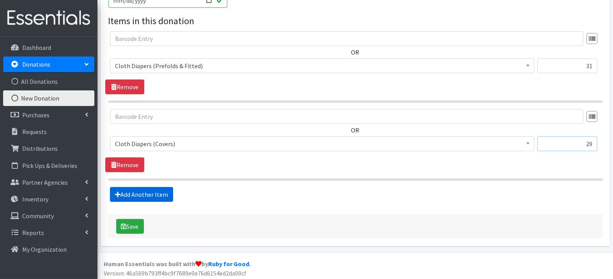
type input "29"
click at [138, 191] on link "Add Another Item" at bounding box center [141, 194] width 63 height 15
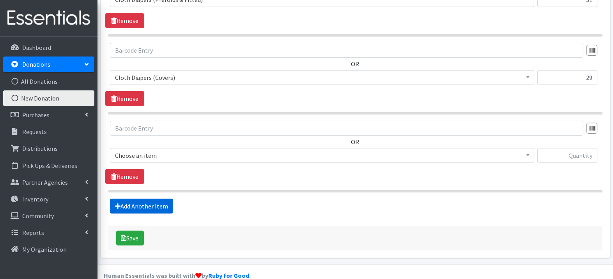
scroll to position [299, 0]
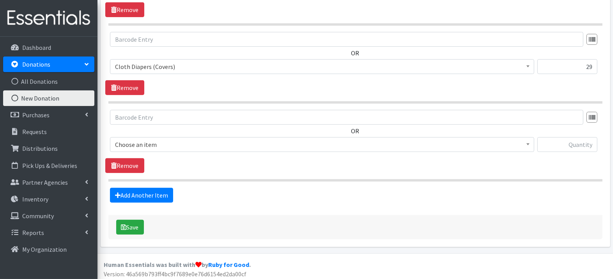
click at [176, 145] on span "Choose an item" at bounding box center [322, 144] width 414 height 11
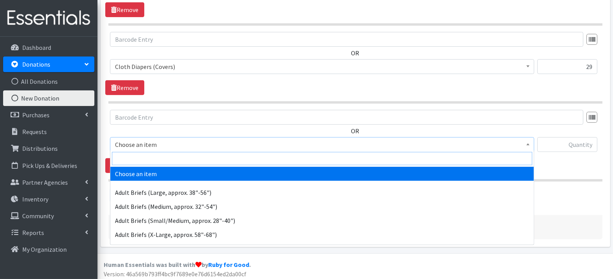
click at [174, 159] on input "search" at bounding box center [322, 158] width 420 height 13
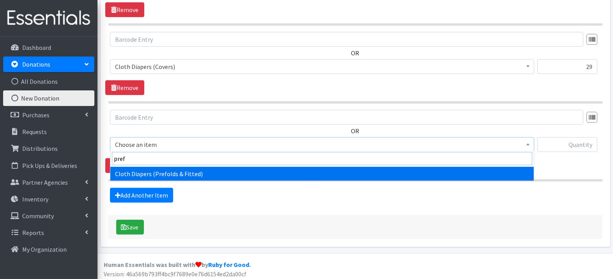
type input "pref"
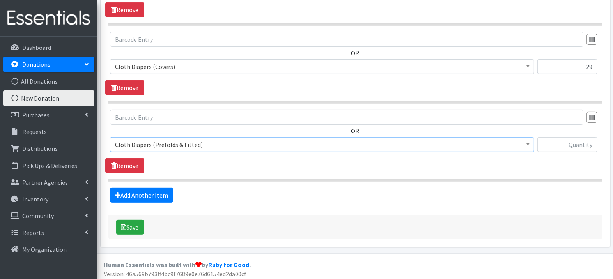
select select "1173"
click at [576, 143] on input "text" at bounding box center [567, 144] width 60 height 15
type input "27"
click at [162, 190] on link "Add Another Item" at bounding box center [141, 195] width 63 height 15
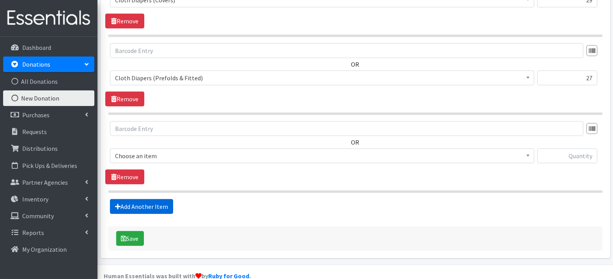
scroll to position [376, 0]
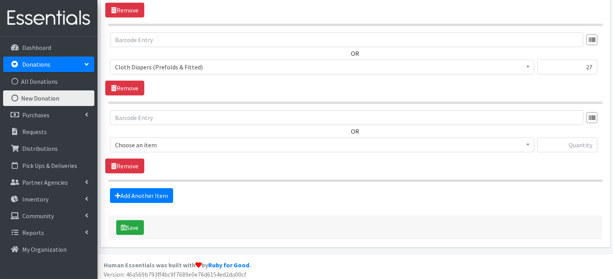
click at [167, 142] on span "Choose an item" at bounding box center [322, 145] width 414 height 11
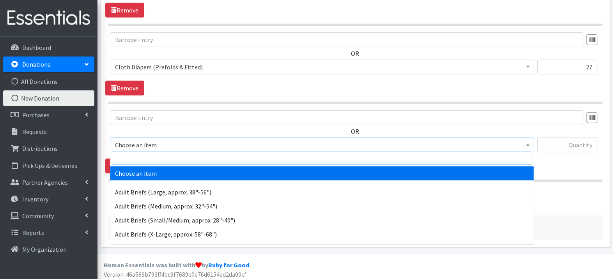
click at [164, 161] on input "search" at bounding box center [322, 158] width 420 height 13
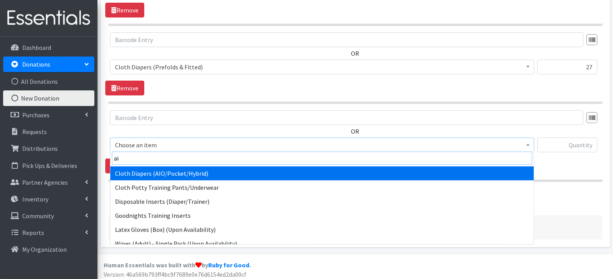
type input "aio"
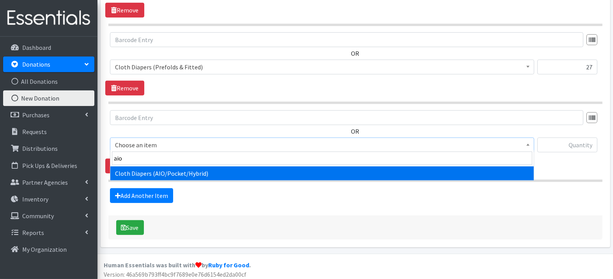
select select "1163"
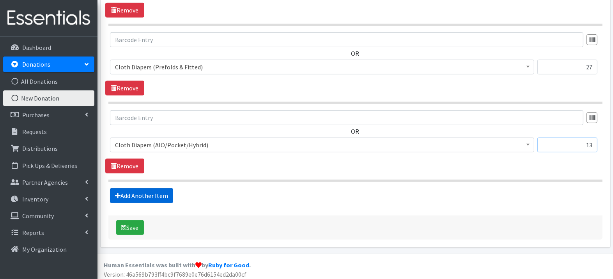
type input "13"
click at [128, 191] on link "Add Another Item" at bounding box center [141, 195] width 63 height 15
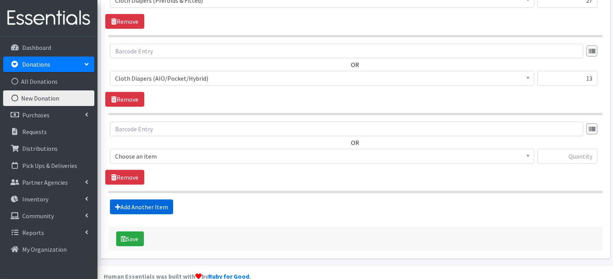
scroll to position [454, 0]
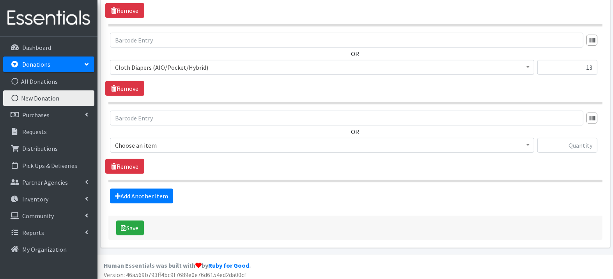
click at [169, 144] on span "Choose an item" at bounding box center [322, 145] width 414 height 11
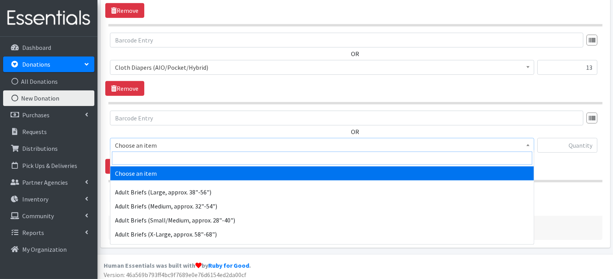
click at [163, 159] on input "search" at bounding box center [322, 158] width 420 height 13
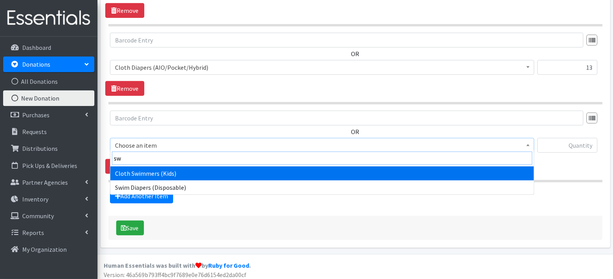
type input "swi"
select select "1160"
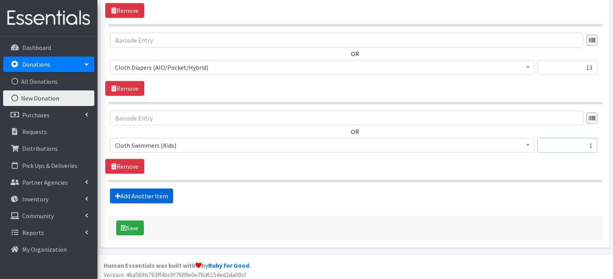
type input "1"
click at [131, 193] on link "Add Another Item" at bounding box center [141, 196] width 63 height 15
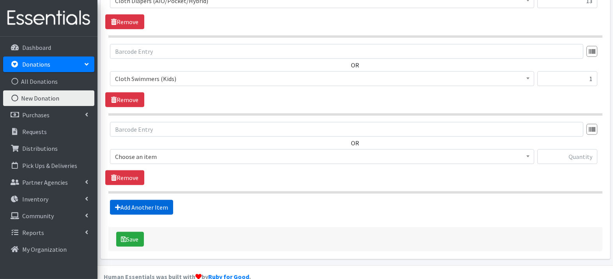
scroll to position [531, 0]
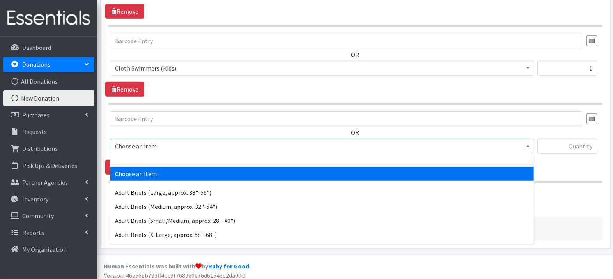
click at [154, 146] on span "Choose an item" at bounding box center [322, 146] width 414 height 11
click at [150, 159] on input "search" at bounding box center [322, 158] width 420 height 13
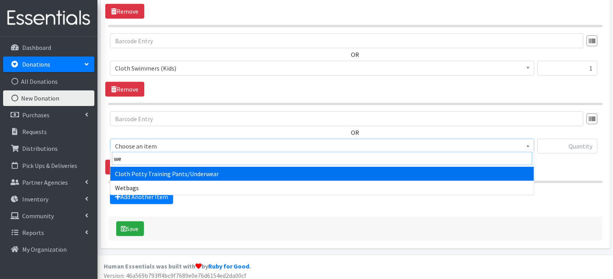
type input "wet"
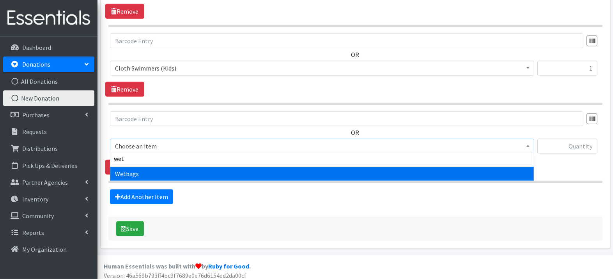
select select "1628"
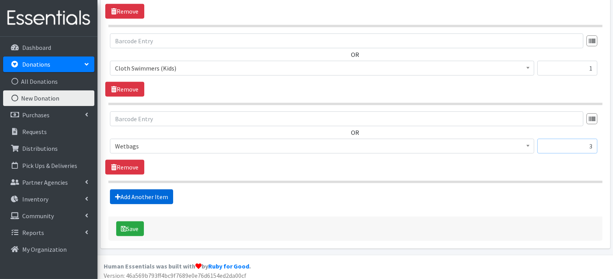
type input "3"
click at [128, 191] on link "Add Another Item" at bounding box center [141, 197] width 63 height 15
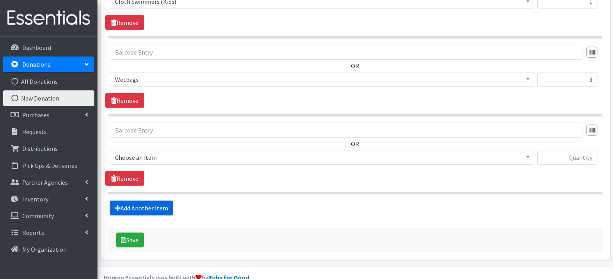
scroll to position [609, 0]
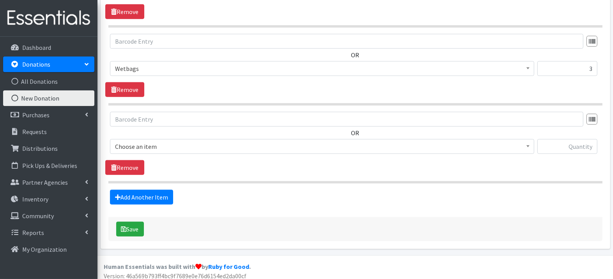
click at [177, 143] on span "Choose an item" at bounding box center [322, 146] width 414 height 11
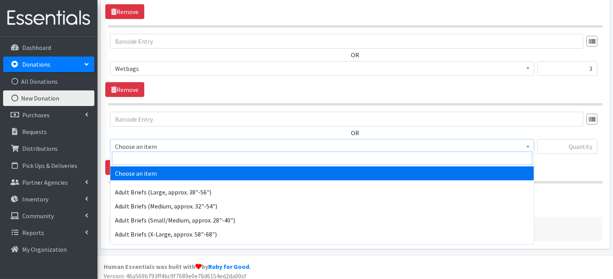
click at [172, 155] on input "search" at bounding box center [322, 158] width 420 height 13
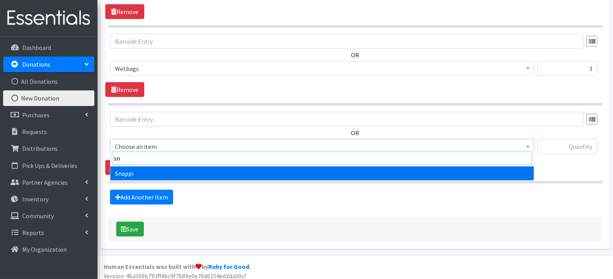
type input "sna"
select select "1627"
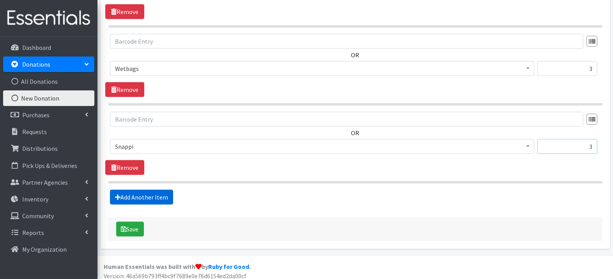
type input "3"
click at [156, 190] on link "Add Another Item" at bounding box center [141, 197] width 63 height 15
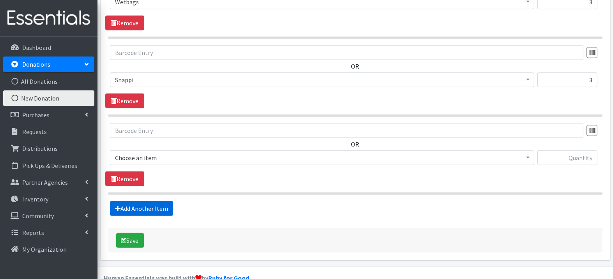
scroll to position [686, 0]
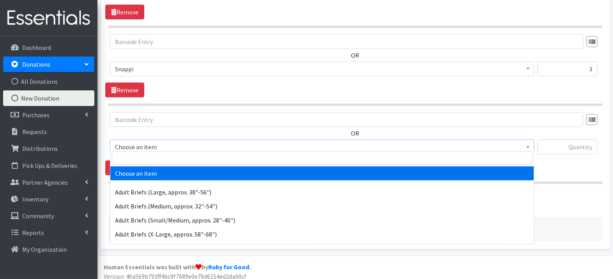
click at [167, 145] on span "Choose an item" at bounding box center [322, 147] width 414 height 11
click at [165, 159] on input "search" at bounding box center [322, 158] width 420 height 13
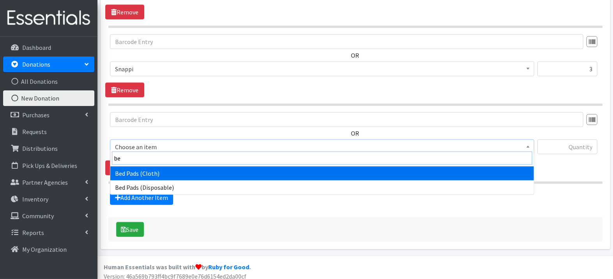
type input "bed"
select select "1184"
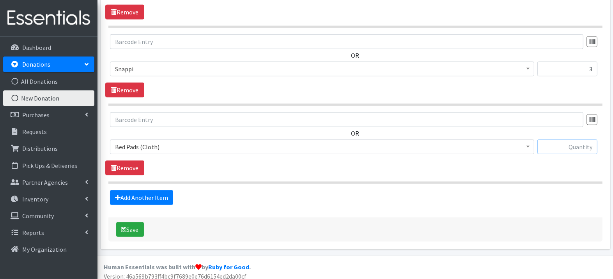
click at [570, 143] on input "text" at bounding box center [567, 147] width 60 height 15
type input "1"
click at [129, 223] on button "Save" at bounding box center [130, 229] width 28 height 15
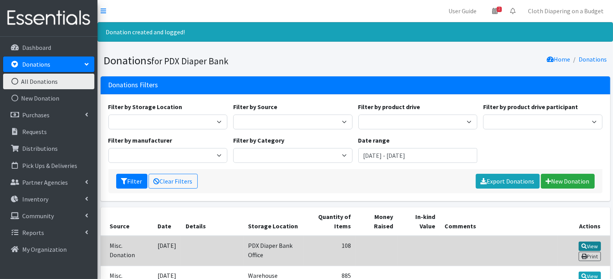
click at [584, 244] on icon at bounding box center [583, 246] width 5 height 5
